Goal: Transaction & Acquisition: Subscribe to service/newsletter

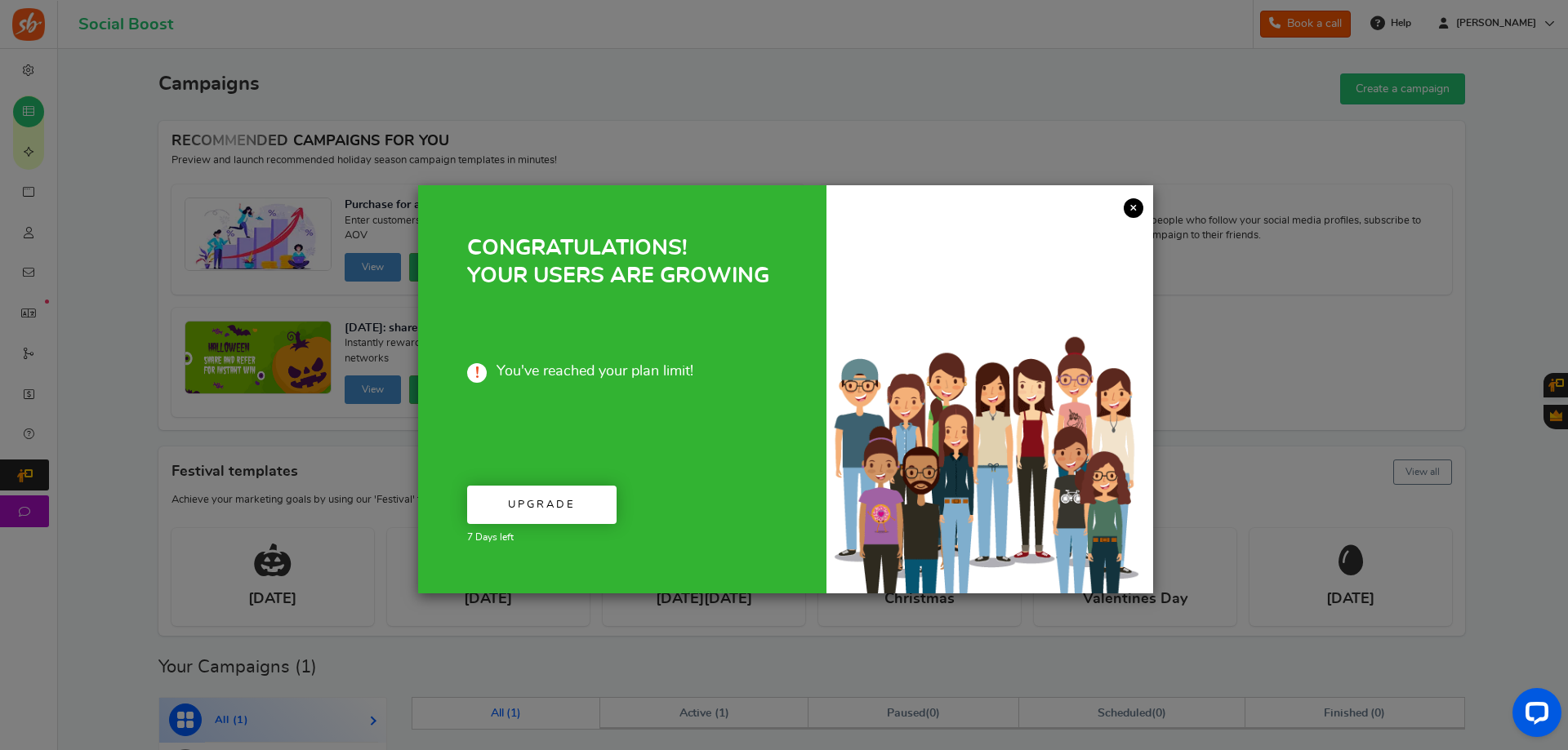
click at [1130, 213] on link "×" at bounding box center [1133, 208] width 19 height 19
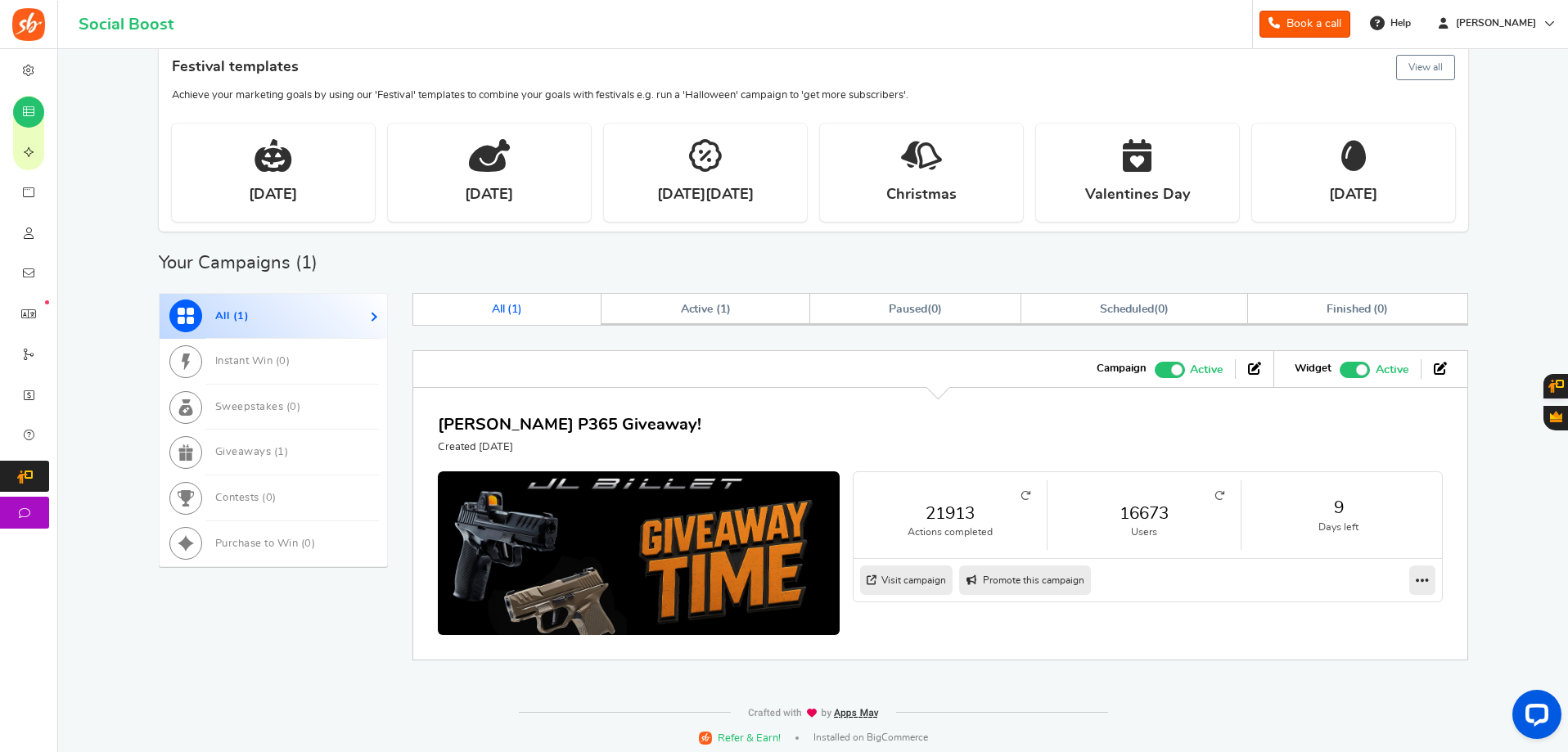
scroll to position [409, 0]
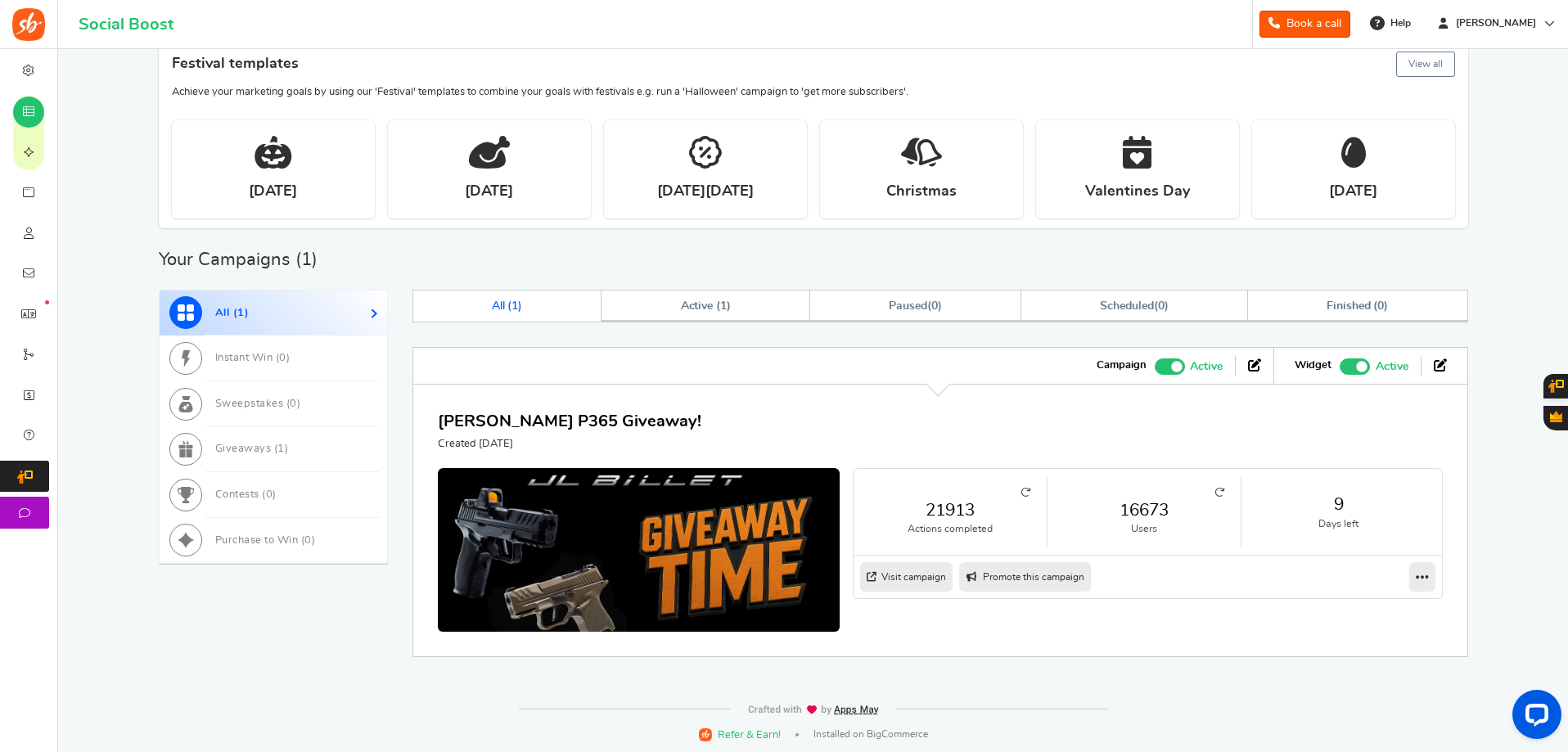
click at [1153, 500] on link "16673" at bounding box center [1144, 510] width 161 height 24
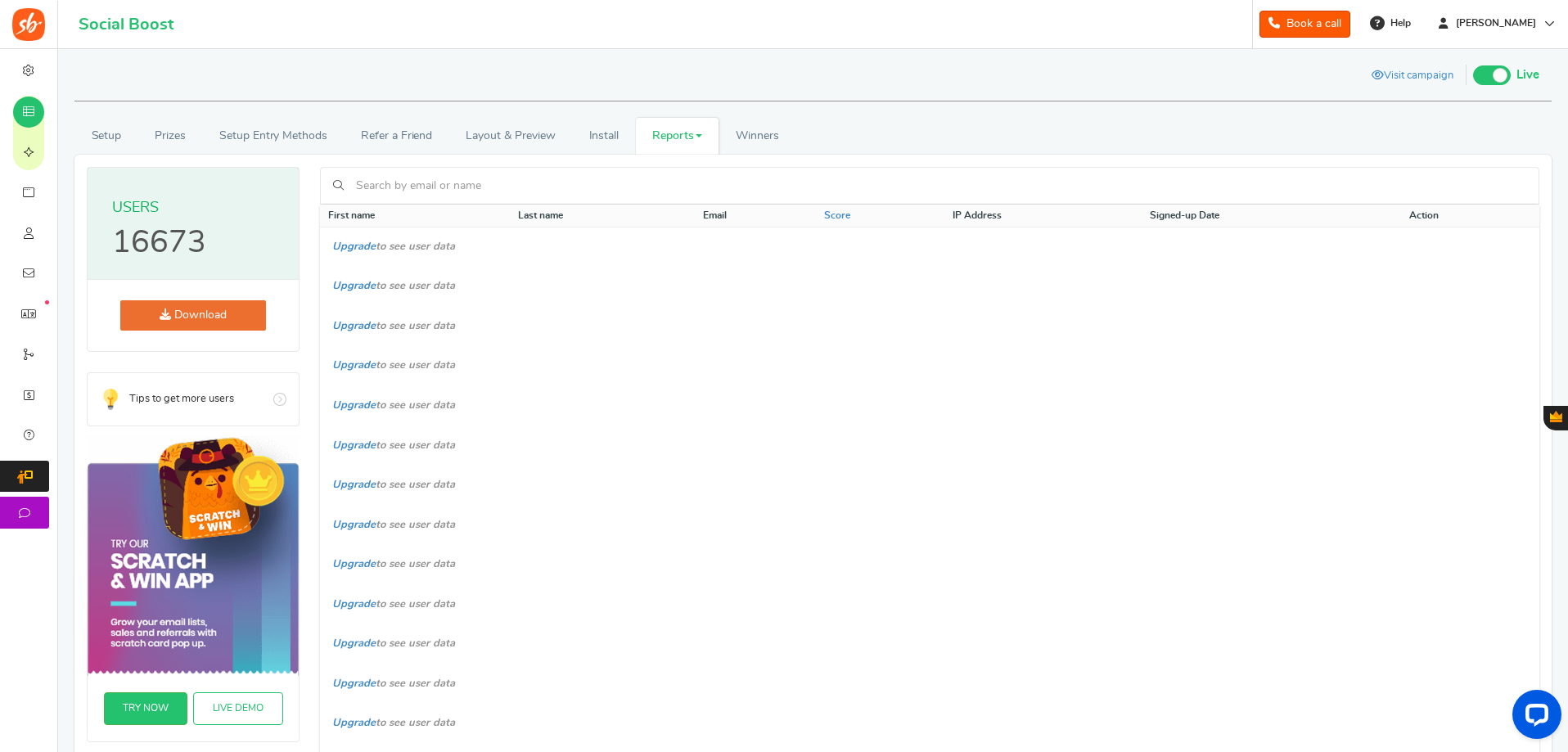
click at [228, 322] on link "Download" at bounding box center [193, 315] width 146 height 31
click at [97, 135] on link "Setup" at bounding box center [106, 136] width 64 height 37
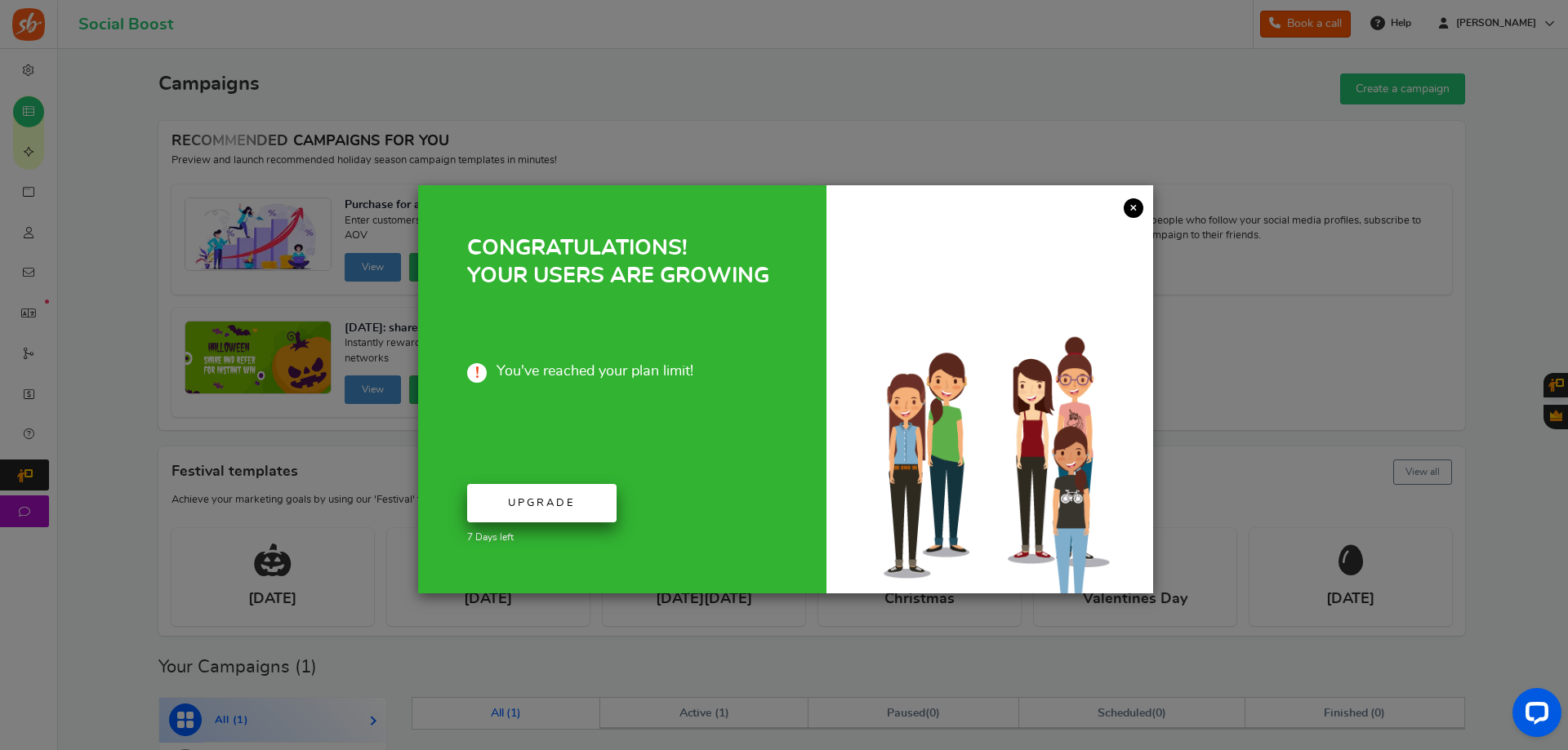
click at [518, 504] on span "Upgrade" at bounding box center [542, 503] width 68 height 10
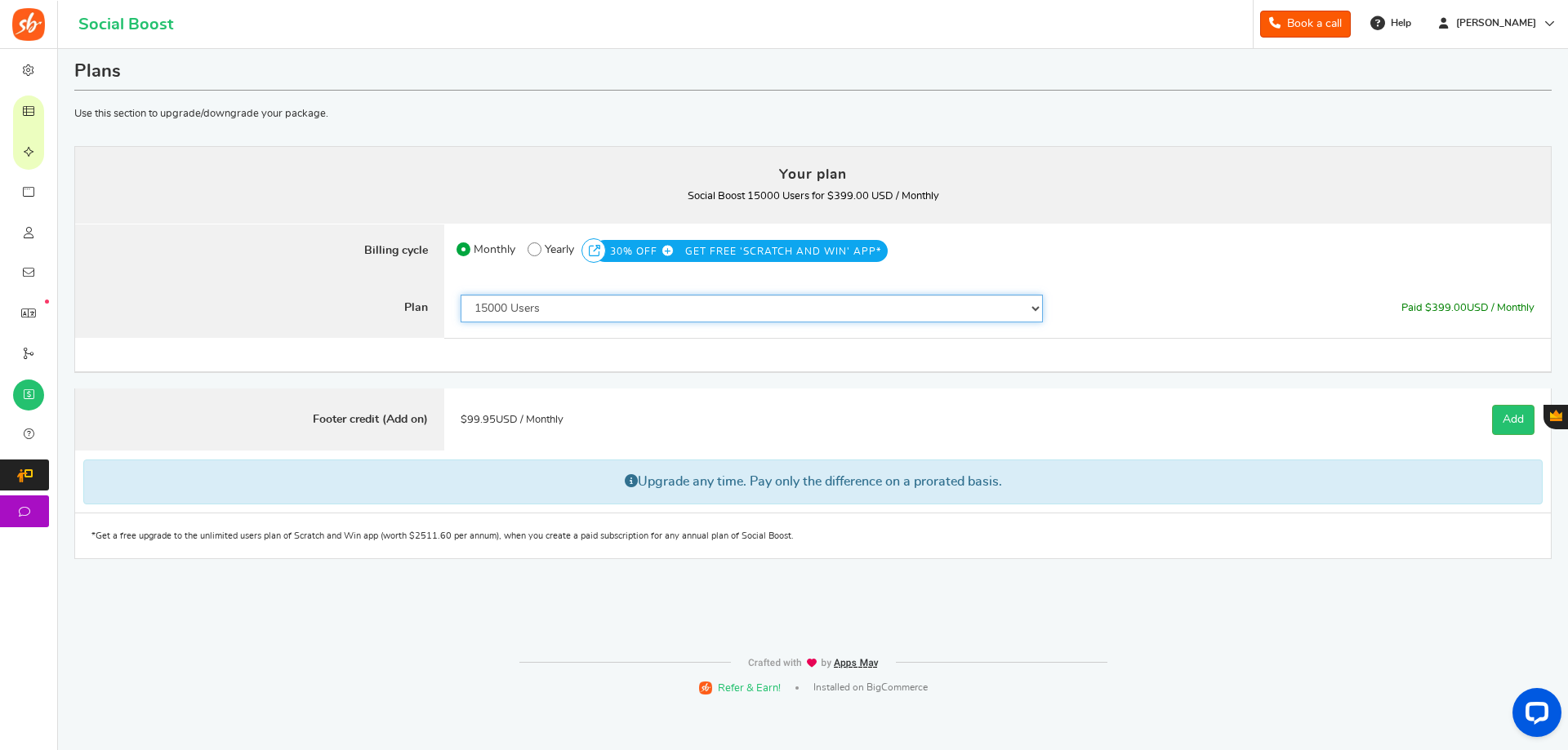
click at [640, 305] on select "50 Users 500 Users 2000 Users 5000 Users 10000 Users 15000 Users 25000 Users En…" at bounding box center [751, 308] width 582 height 28
click at [460, 294] on select "50 Users 500 Users 2000 Users 5000 Users 10000 Users 15000 Users 25000 Users En…" at bounding box center [751, 308] width 582 height 28
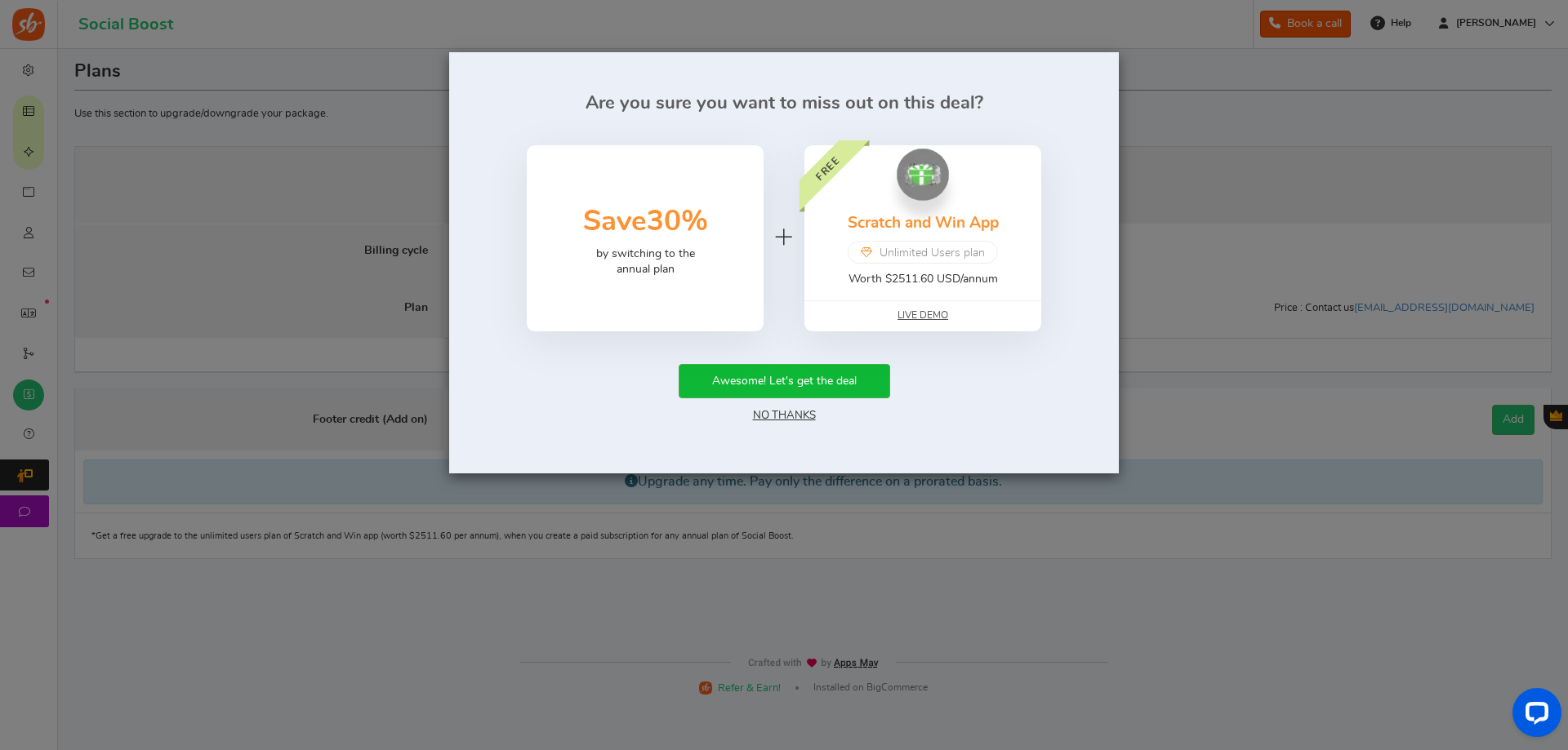
click at [773, 416] on link "No Thanks" at bounding box center [784, 415] width 63 height 11
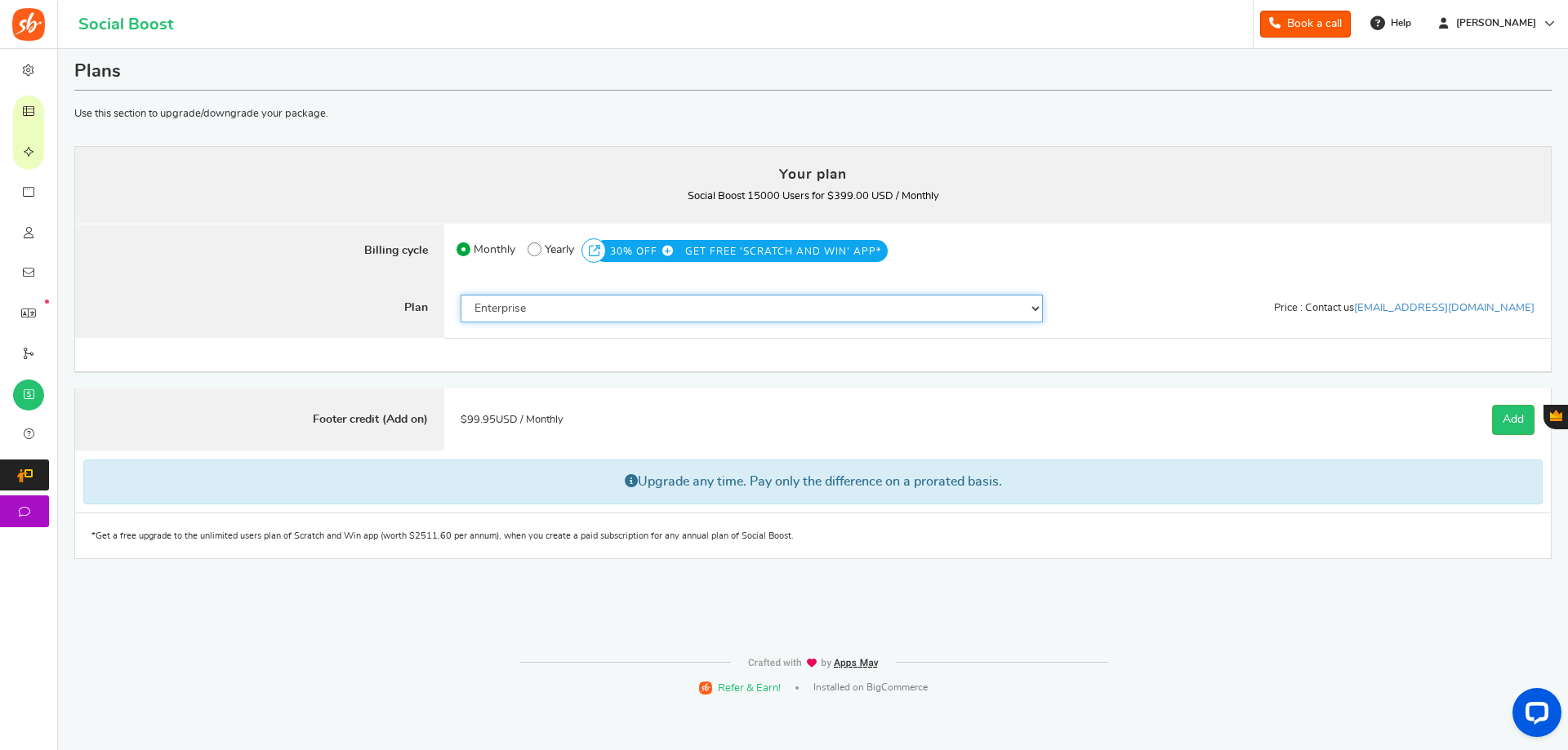
click at [753, 304] on select "50 Users 500 Users 2000 Users 5000 Users 10000 Users 15000 Users 25000 Users En…" at bounding box center [751, 308] width 582 height 28
select select "872"
click at [460, 294] on select "50 Users 500 Users 2000 Users 5000 Users 10000 Users 15000 Users 25000 Users En…" at bounding box center [751, 308] width 582 height 28
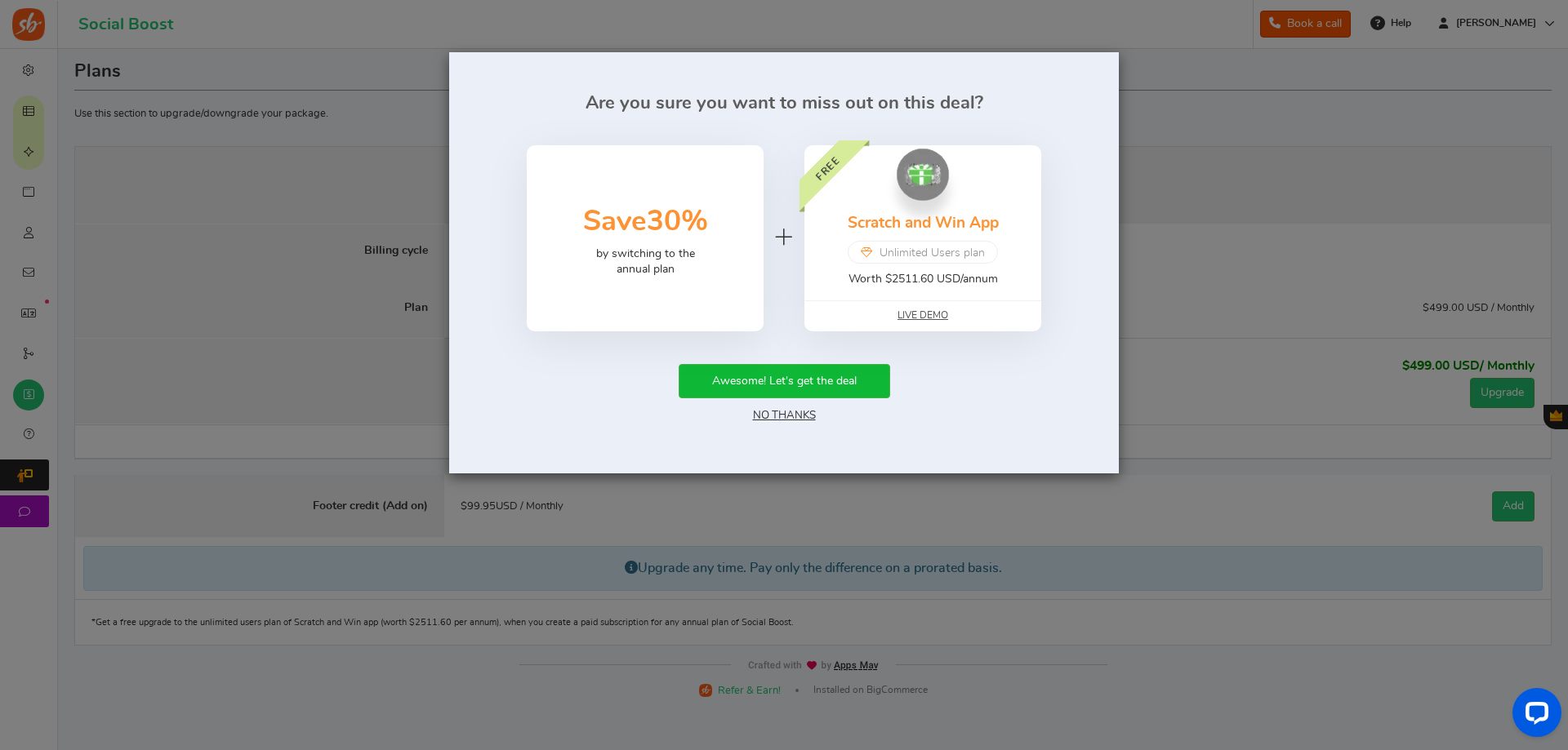
click at [773, 418] on link "No Thanks" at bounding box center [784, 415] width 63 height 11
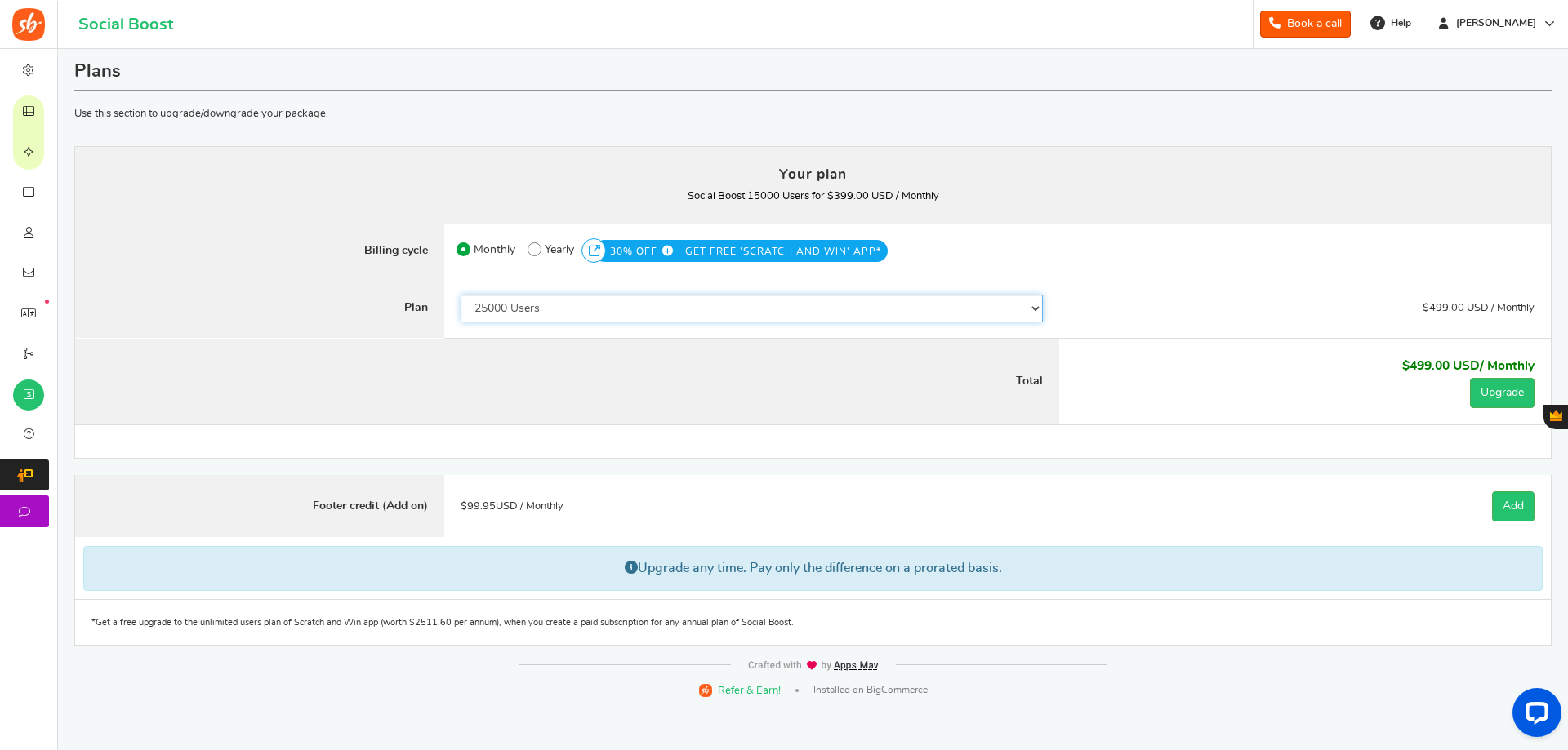
click at [695, 297] on select "50 Users 500 Users 2000 Users 5000 Users 10000 Users 15000 Users 25000 Users En…" at bounding box center [751, 308] width 582 height 28
click at [1223, 233] on div "Monthly 50% OFF Limited time offer! Yearly 30% OFF GET FREE 'SCRATCH AND WIN' A…" at bounding box center [936, 252] width 984 height 56
click at [506, 293] on div "50 Users 500 Users 2000 Users 5000 Users 10000 Users 15000 Users 25000 Users En…" at bounding box center [752, 308] width 615 height 60
click at [506, 298] on select "50 Users 500 Users 2000 Users 5000 Users 10000 Users 15000 Users 25000 Users En…" at bounding box center [751, 308] width 582 height 28
click at [533, 255] on span at bounding box center [534, 249] width 14 height 14
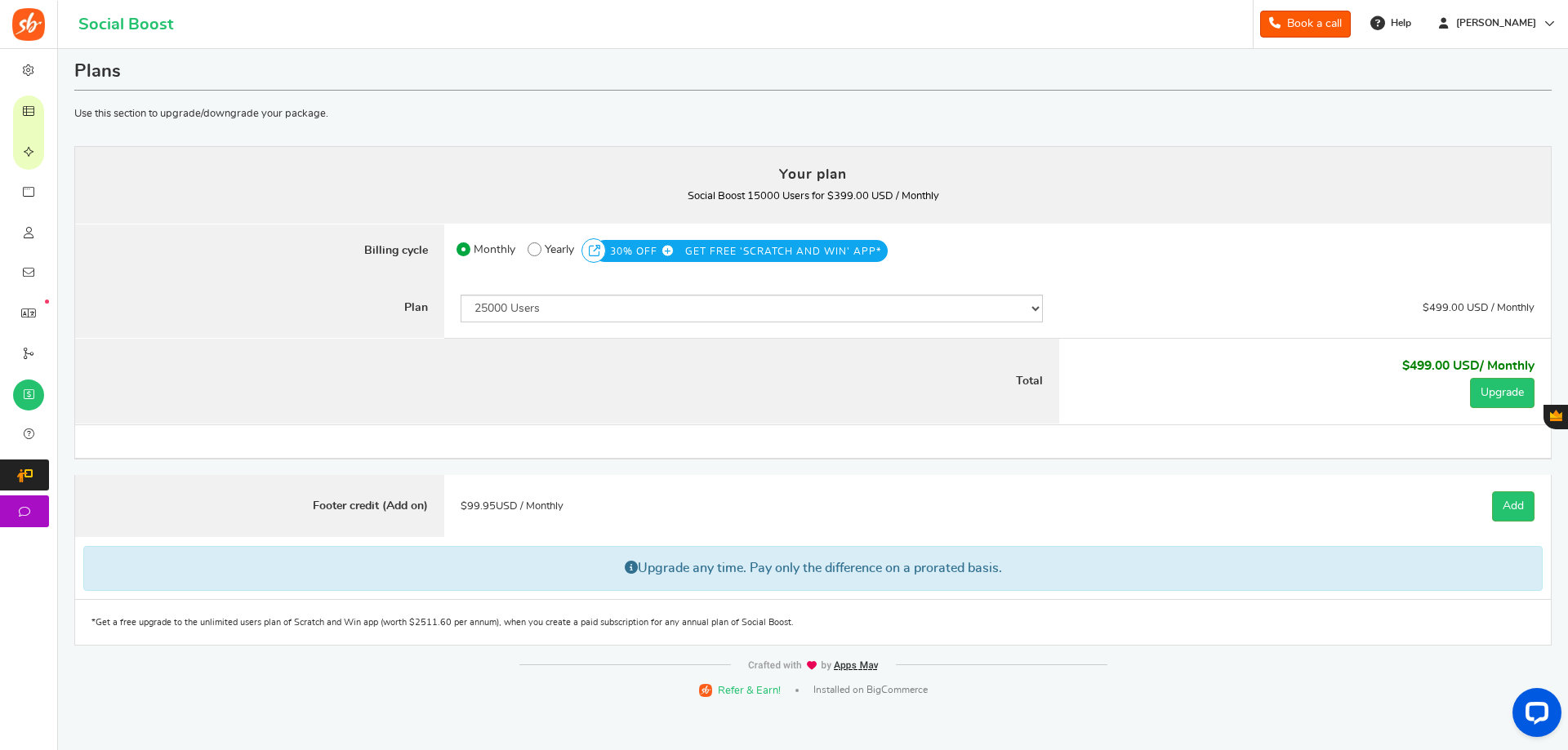
click at [533, 251] on input "50% OFF Limited time offer! Yearly 30% OFF GET FREE 'SCRATCH AND WIN' APP*" at bounding box center [533, 245] width 10 height 10
radio input "true"
click at [525, 308] on select "50 Users 500 Users 2000 Users 5000 Users 10000 Users 15000 Users 25000 Users En…" at bounding box center [751, 308] width 582 height 28
click at [460, 294] on select "50 Users 500 Users 2000 Users 5000 Users 10000 Users 15000 Users 25000 Users En…" at bounding box center [751, 308] width 582 height 28
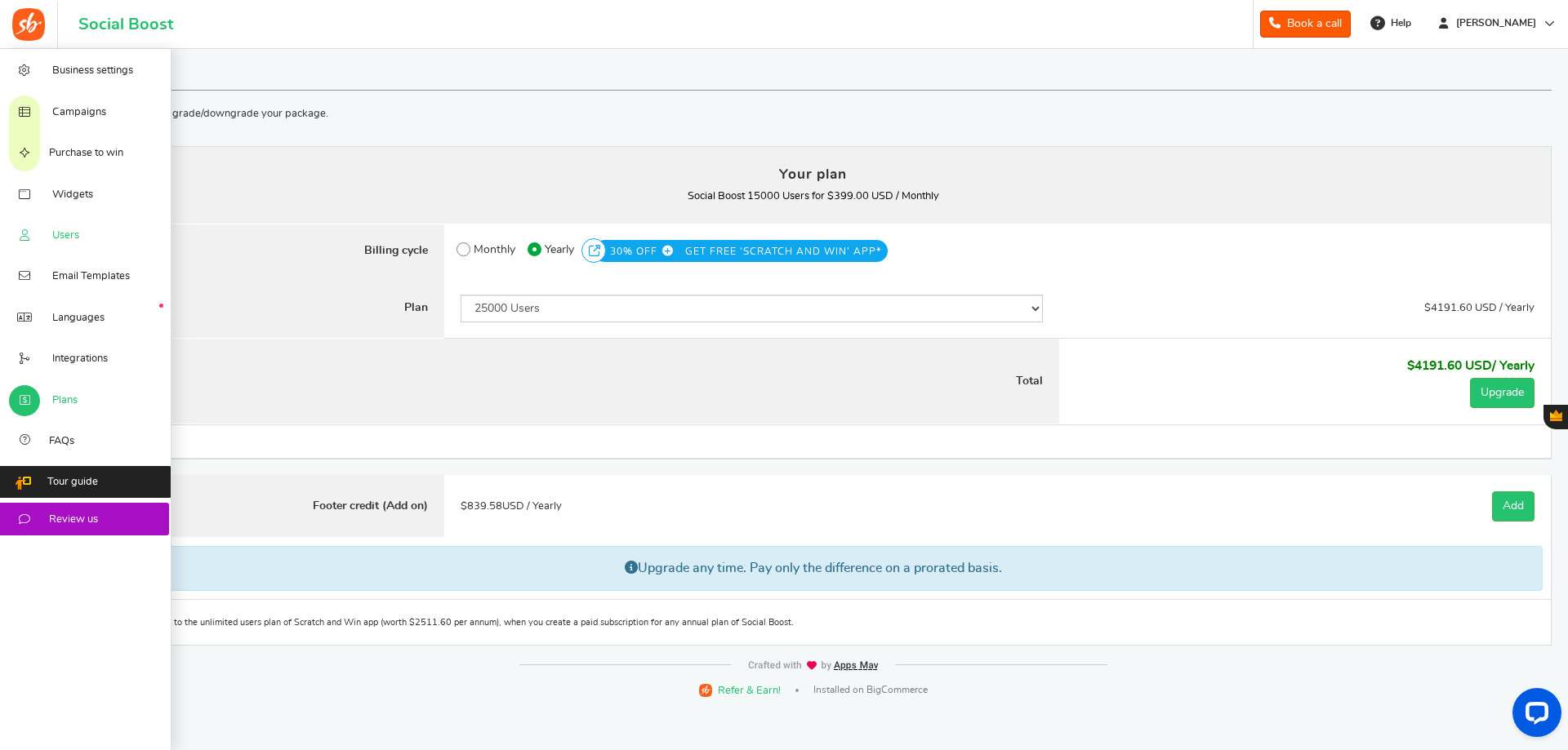
click at [39, 228] on link "Users" at bounding box center [85, 234] width 172 height 41
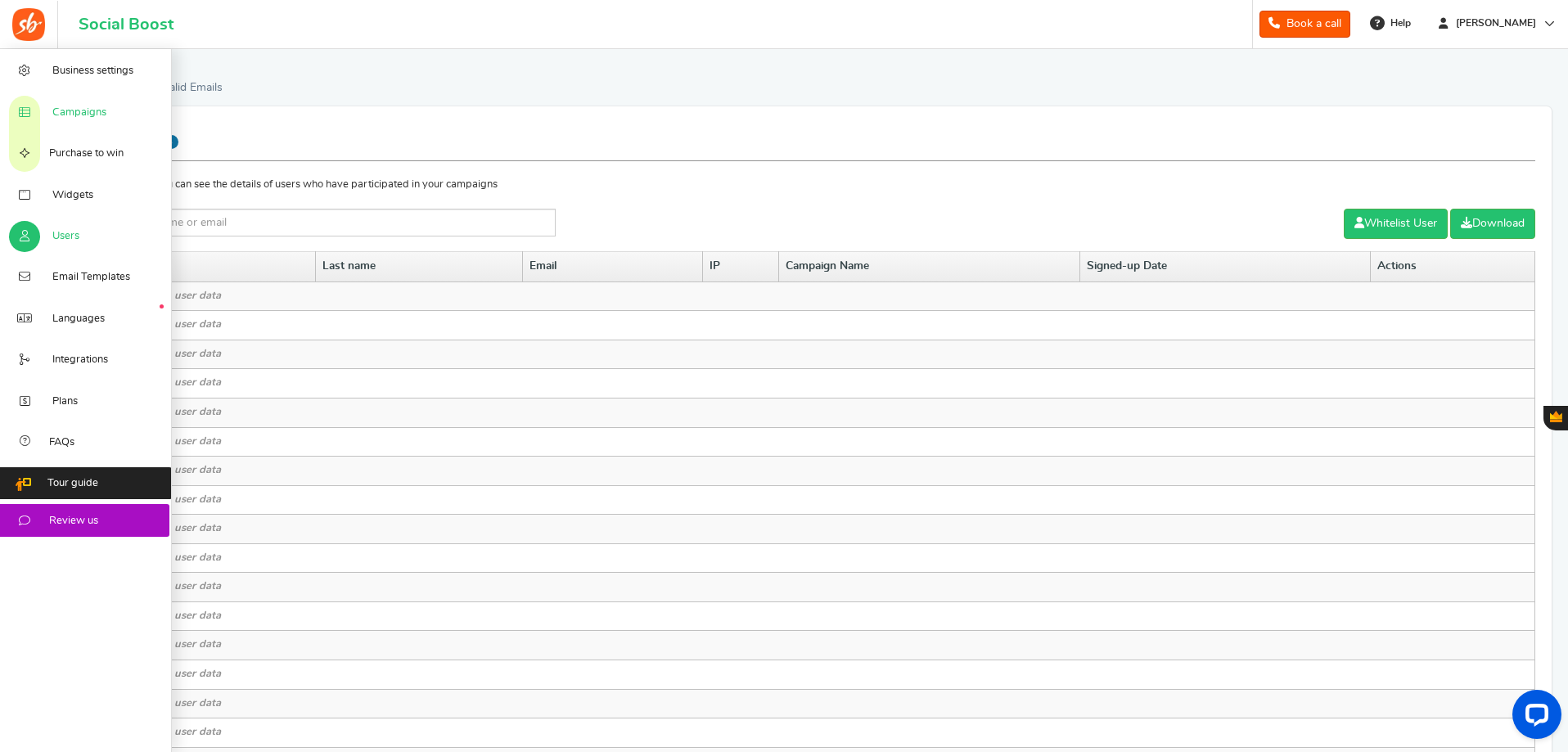
click at [72, 116] on span "Campaigns" at bounding box center [79, 113] width 54 height 15
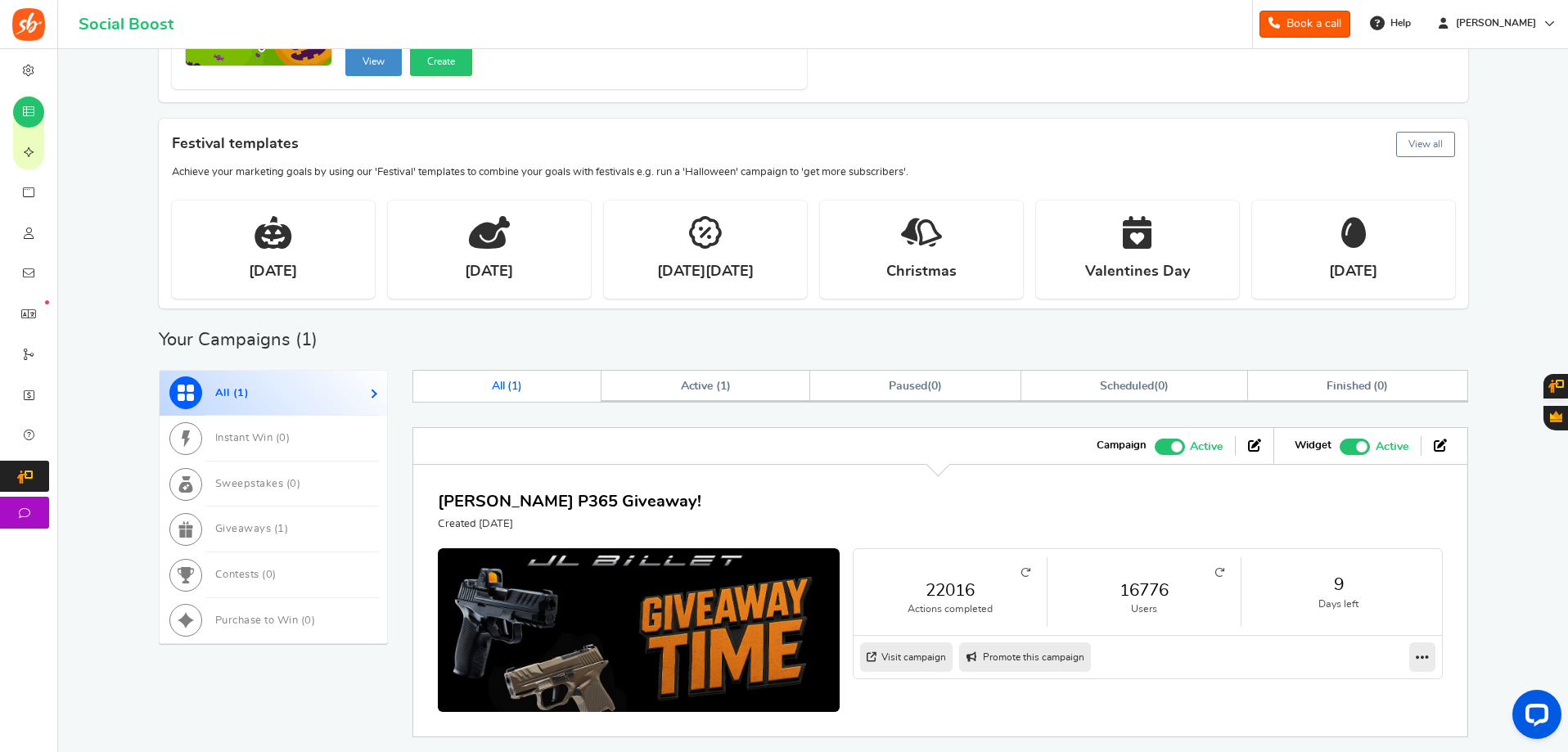
scroll to position [409, 0]
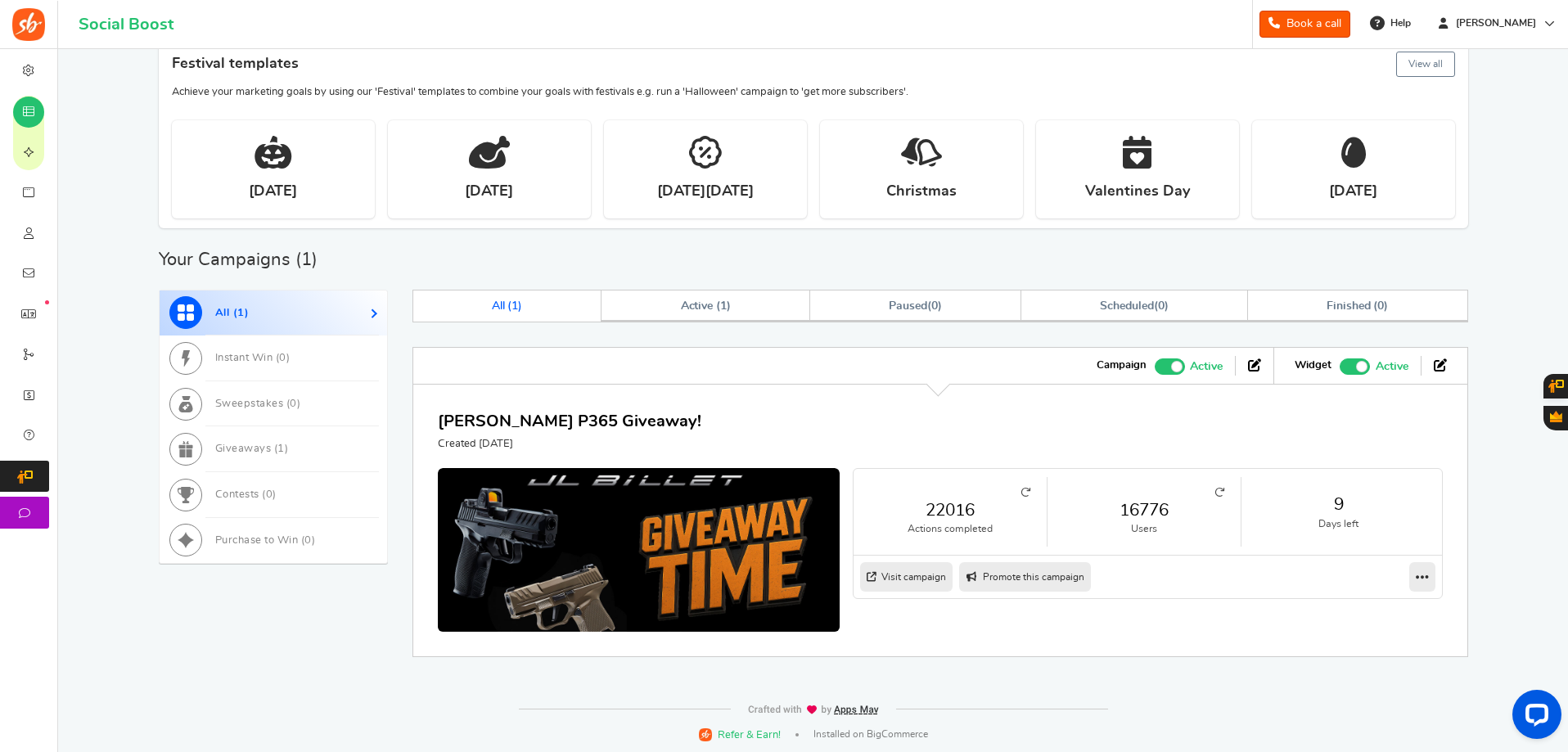
click at [1133, 517] on link "16776" at bounding box center [1144, 510] width 161 height 24
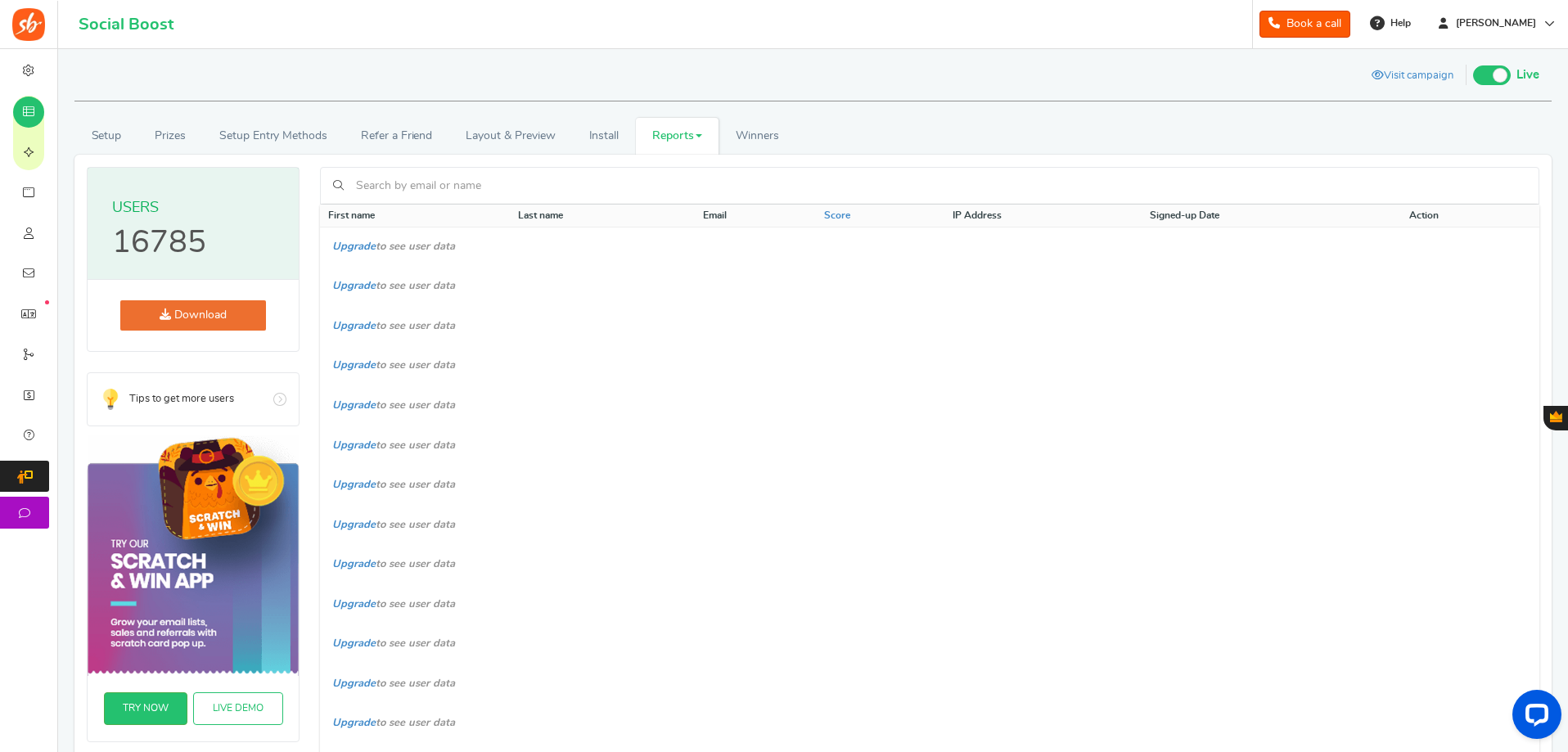
click at [209, 320] on link "Download" at bounding box center [193, 315] width 146 height 31
click at [425, 212] on th "First name" at bounding box center [414, 216] width 190 height 23
